Goal: Task Accomplishment & Management: Manage account settings

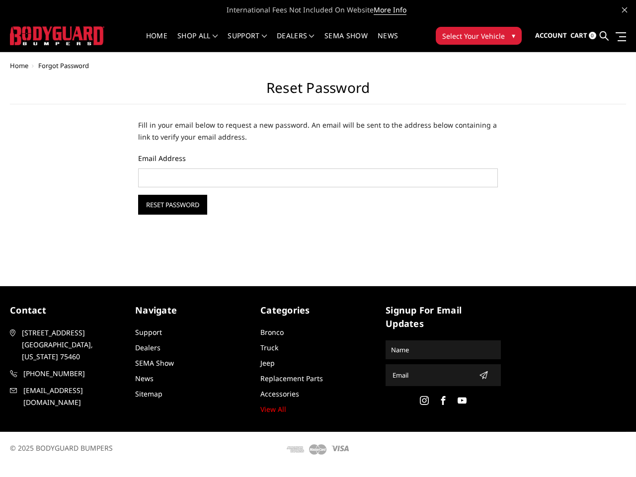
click at [318, 233] on div "Home Forgot Password Reset Password Fill in your email below to request a new p…" at bounding box center [318, 161] width 636 height 199
click at [272, 36] on li "Support FAQ Install Instructions Shipping Warranty Terms & Conditions Cancellat…" at bounding box center [247, 41] width 49 height 19
click at [272, 42] on li "Support FAQ Install Instructions Shipping Warranty Terms & Conditions Cancellat…" at bounding box center [247, 41] width 49 height 19
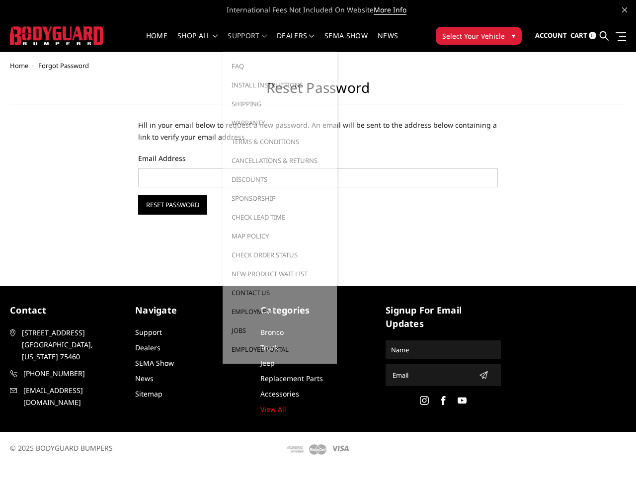
click at [479, 36] on span "Select Your Vehicle" at bounding box center [473, 36] width 63 height 10
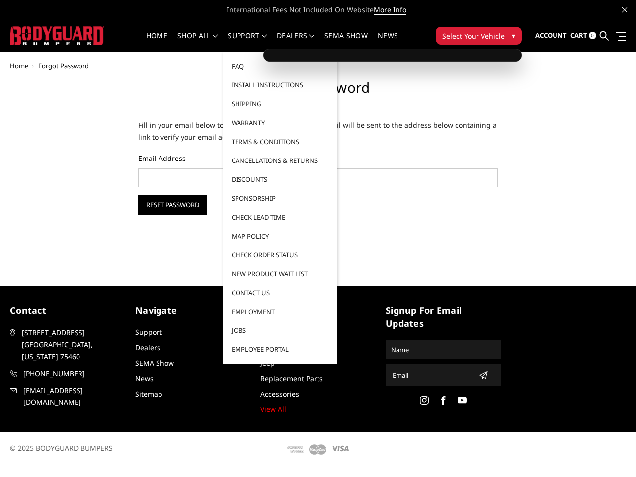
click at [479, 36] on span "Select Your Vehicle" at bounding box center [473, 36] width 63 height 10
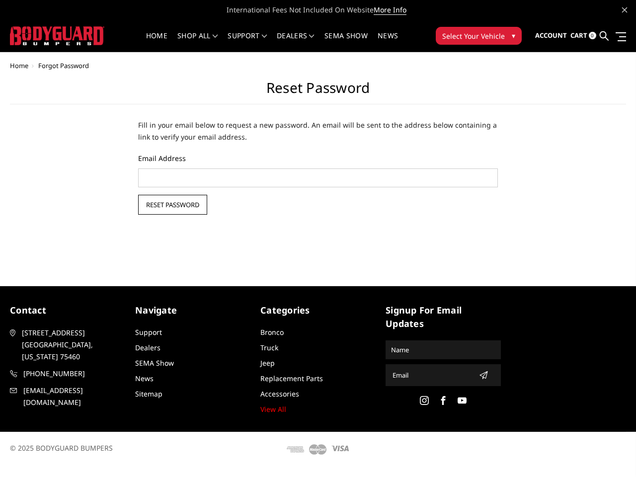
click at [172, 205] on input "Reset Password" at bounding box center [172, 205] width 69 height 20
click at [481, 375] on icon "submit" at bounding box center [484, 375] width 8 height 8
